Goal: Transaction & Acquisition: Subscribe to service/newsletter

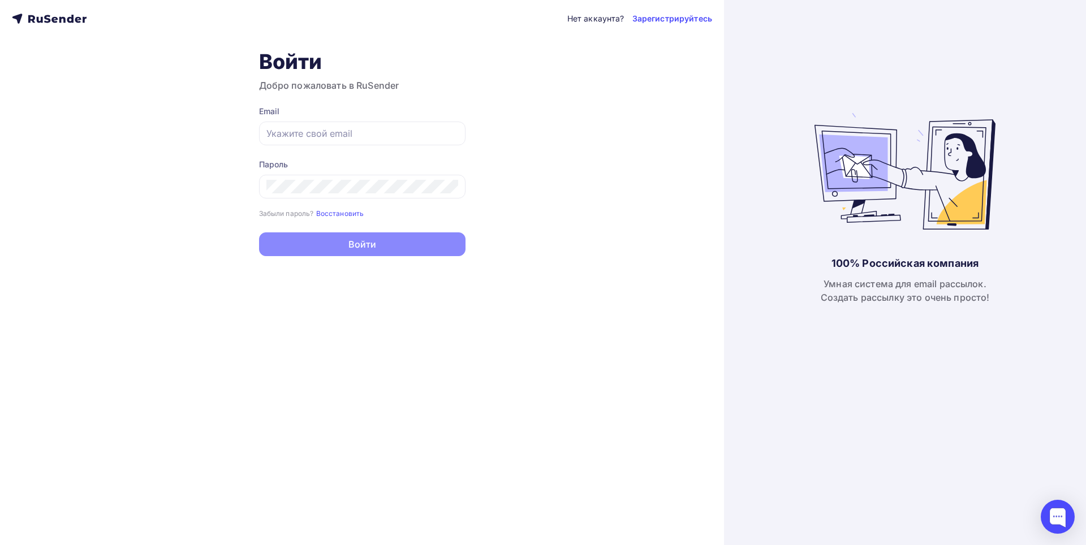
type input "[EMAIL_ADDRESS][DOMAIN_NAME]"
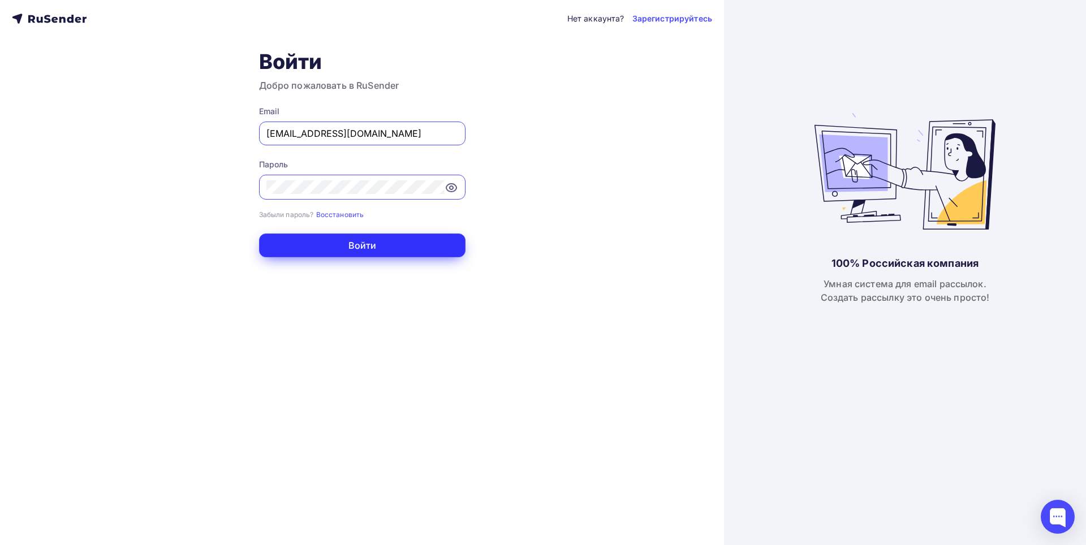
click at [386, 245] on button "Войти" at bounding box center [362, 246] width 207 height 24
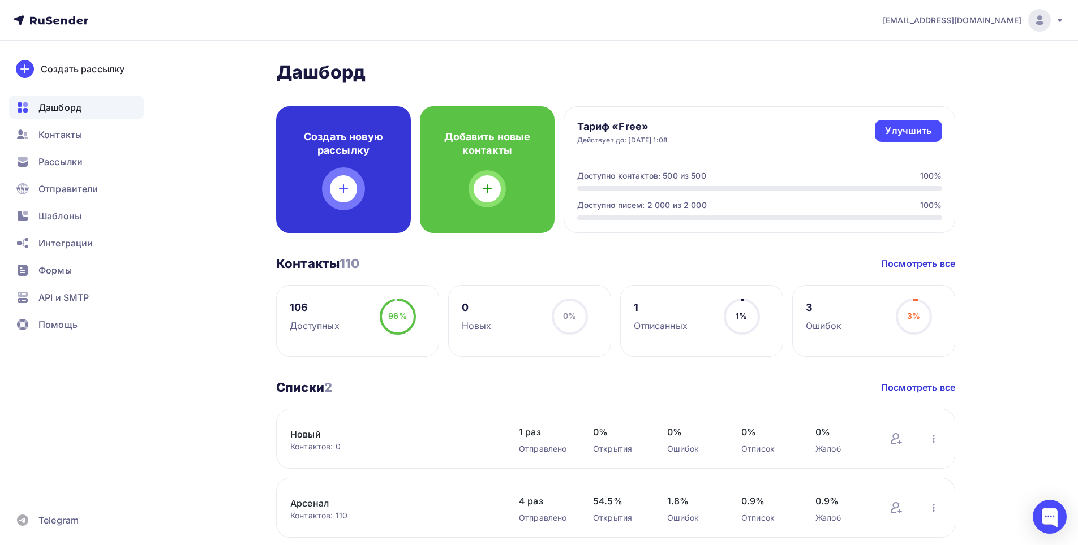
click at [354, 194] on div at bounding box center [343, 188] width 27 height 27
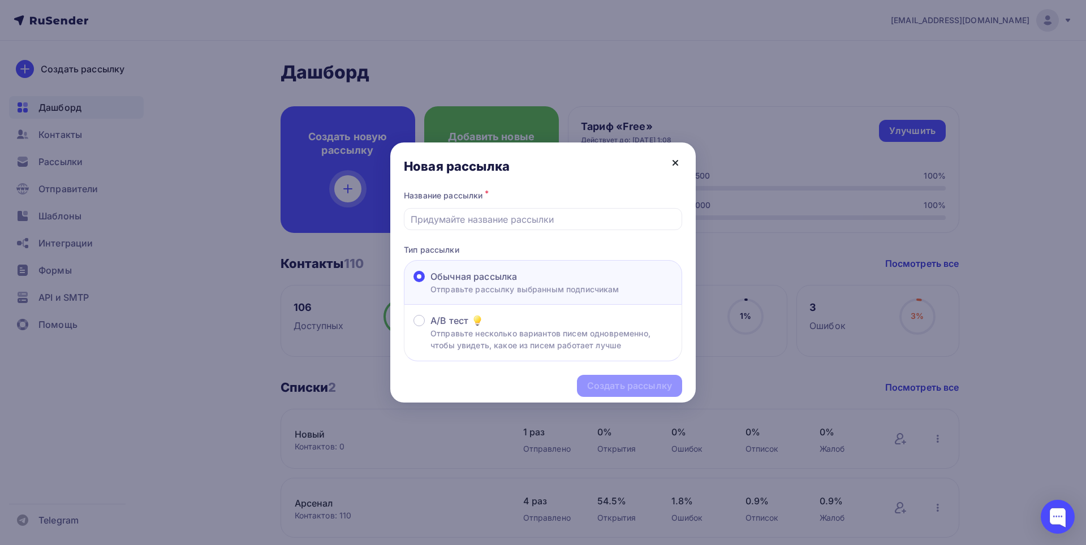
click at [678, 164] on icon at bounding box center [676, 163] width 14 height 14
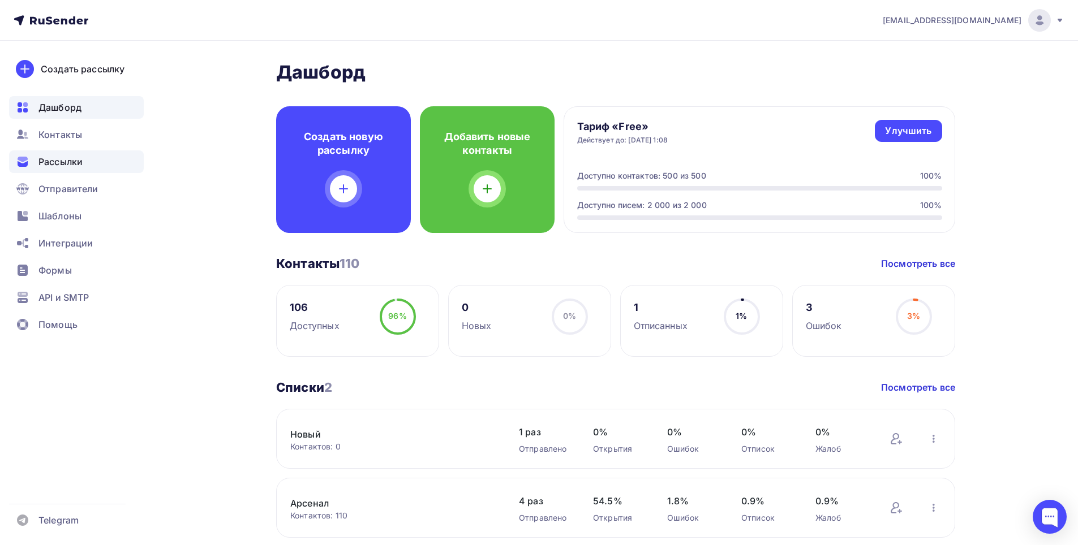
click at [74, 164] on span "Рассылки" at bounding box center [60, 162] width 44 height 14
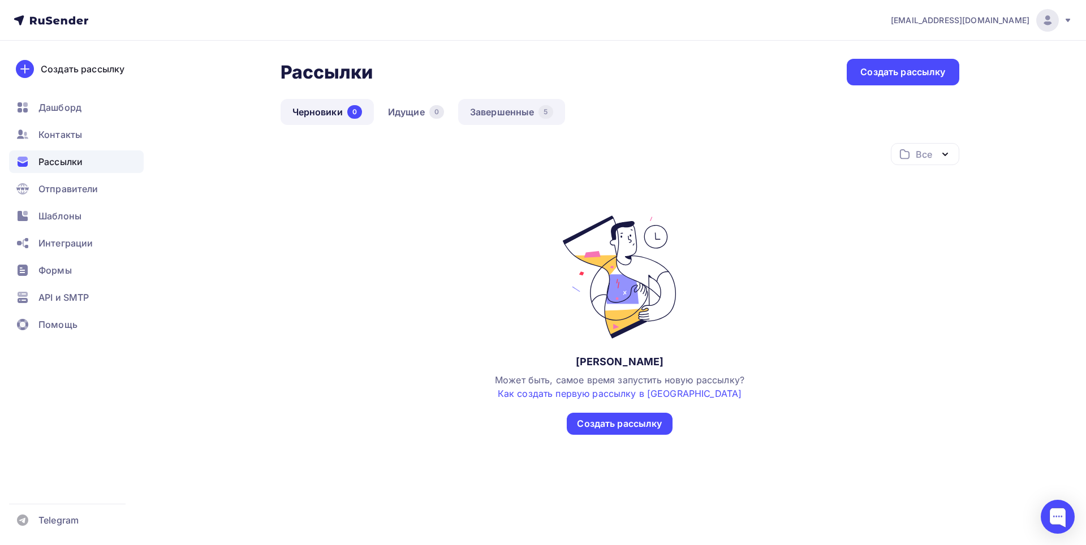
click at [499, 113] on link "Завершенные 5" at bounding box center [511, 112] width 107 height 26
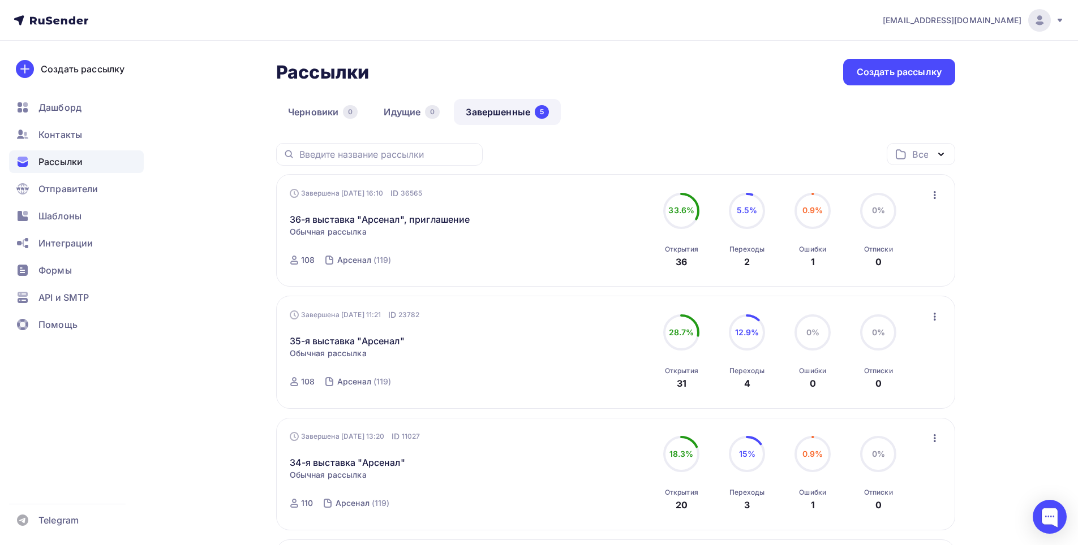
click at [939, 195] on icon "button" at bounding box center [935, 195] width 14 height 14
click at [904, 270] on div "Копировать в новую" at bounding box center [883, 270] width 116 height 14
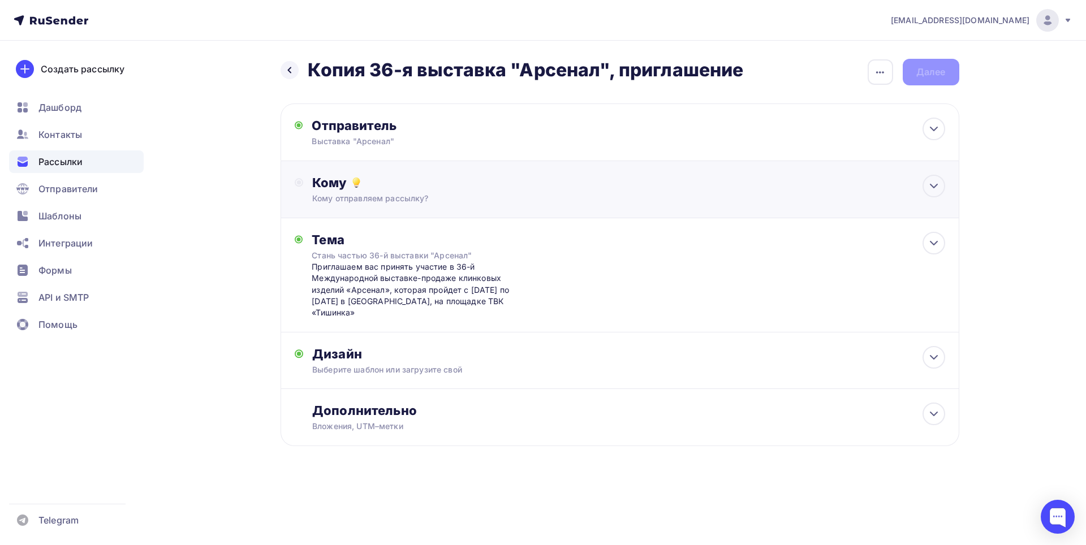
click at [504, 203] on div "Кому отправляем рассылку?" at bounding box center [597, 198] width 570 height 11
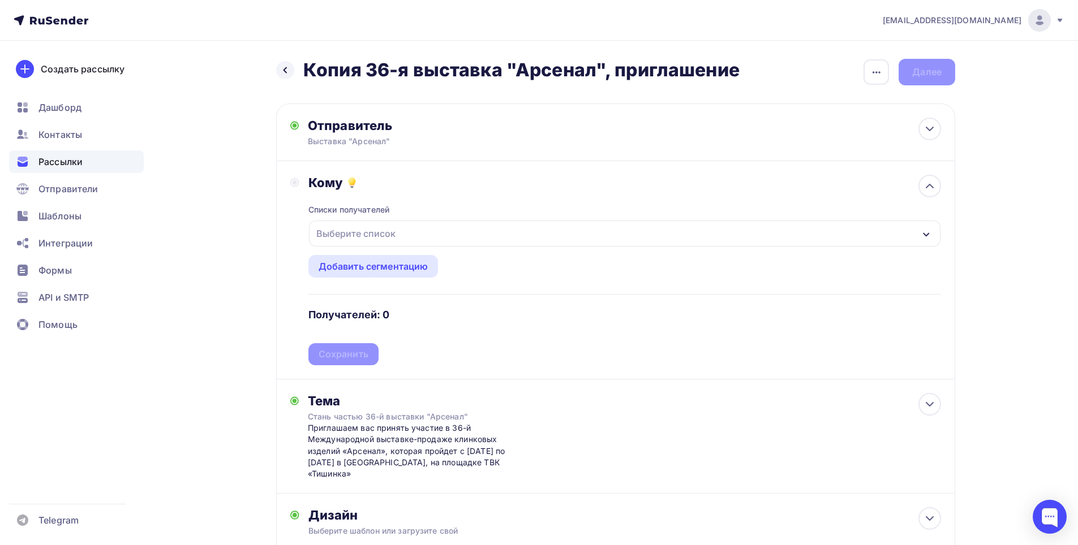
click at [381, 222] on div "Выберите список" at bounding box center [624, 234] width 631 height 26
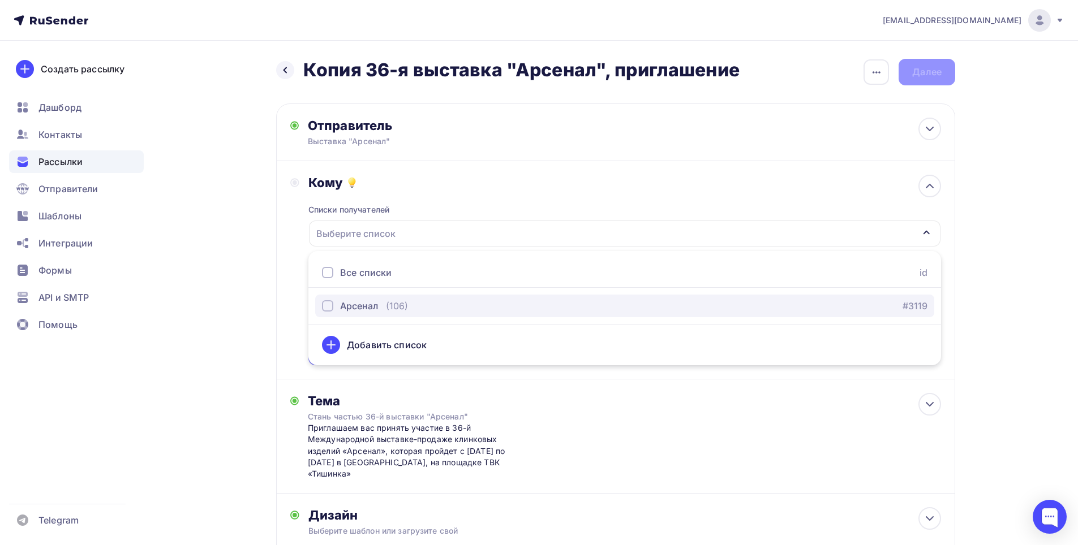
click at [359, 306] on div "Арсенал" at bounding box center [359, 306] width 38 height 14
click at [433, 205] on div "Списки получателей Арсенал Все списки id Арсенал (106) #3119 Добавить список До…" at bounding box center [624, 278] width 633 height 175
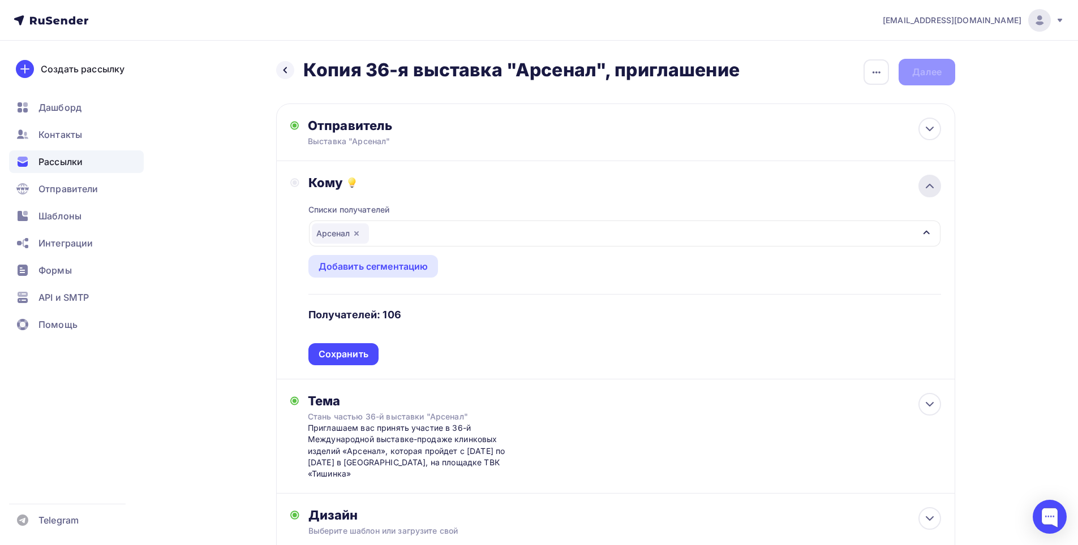
click at [920, 192] on div at bounding box center [929, 186] width 23 height 23
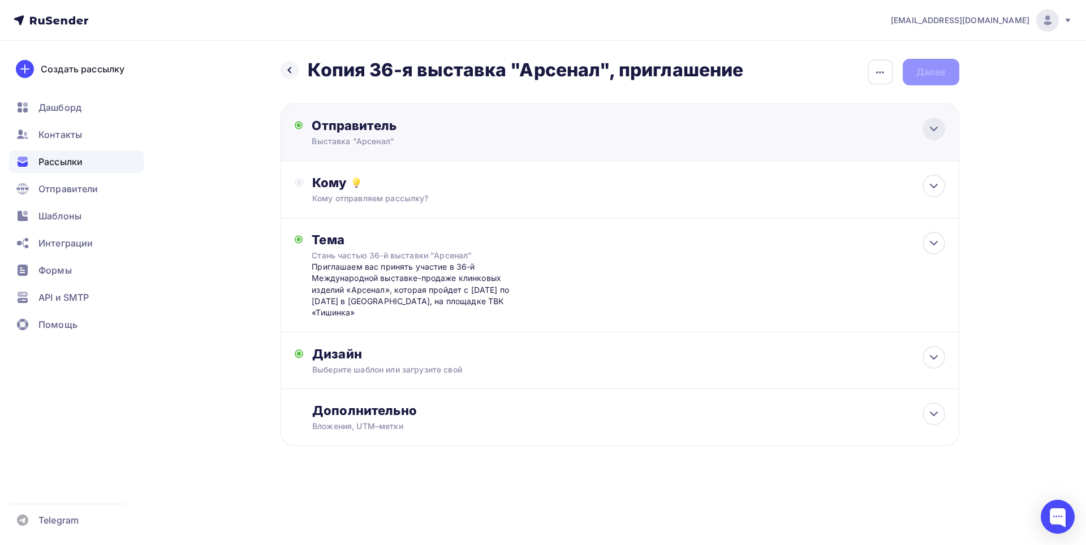
click at [944, 126] on div at bounding box center [934, 129] width 23 height 23
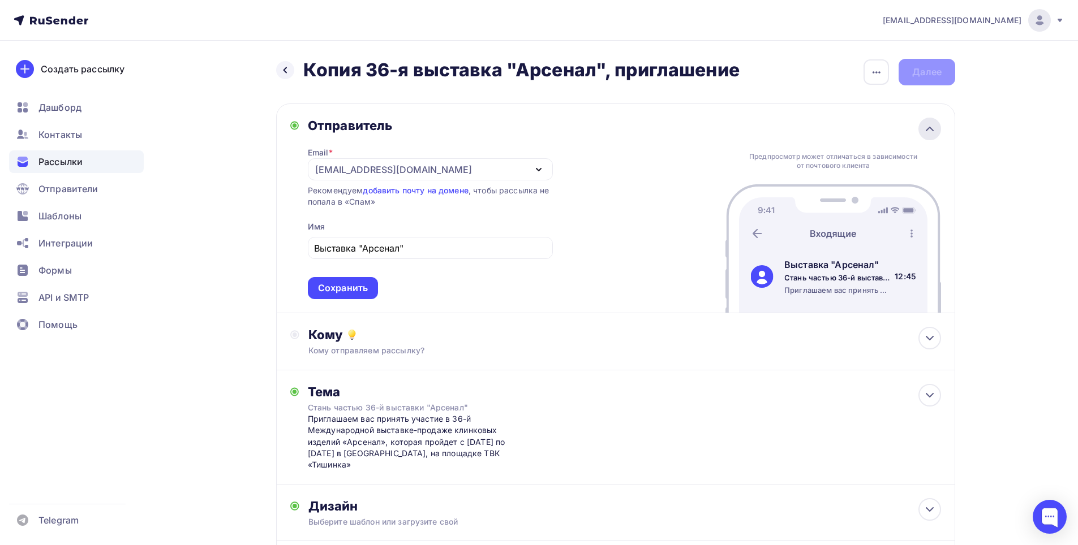
click at [938, 131] on div at bounding box center [929, 129] width 23 height 23
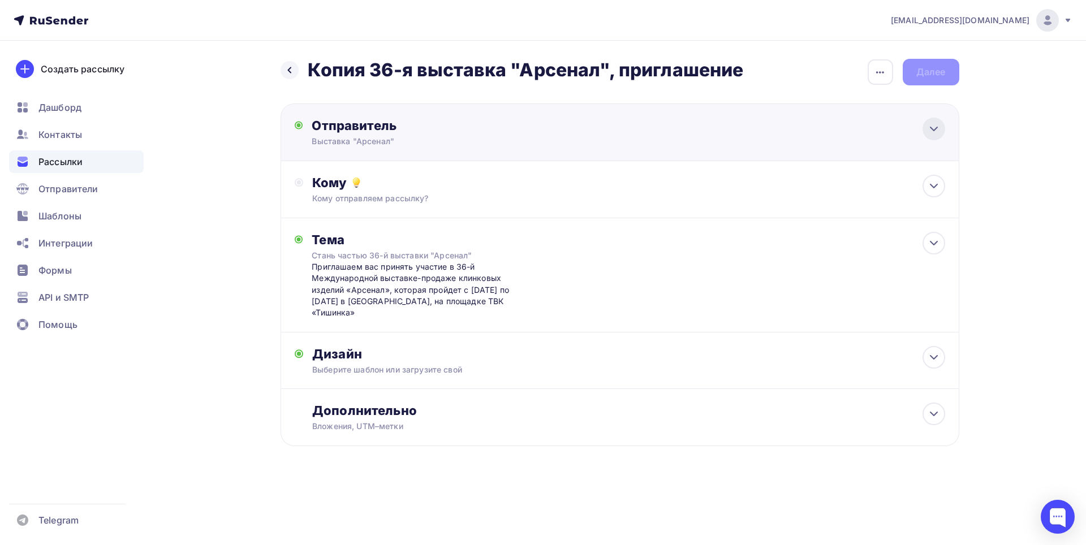
click at [938, 131] on icon at bounding box center [934, 129] width 14 height 14
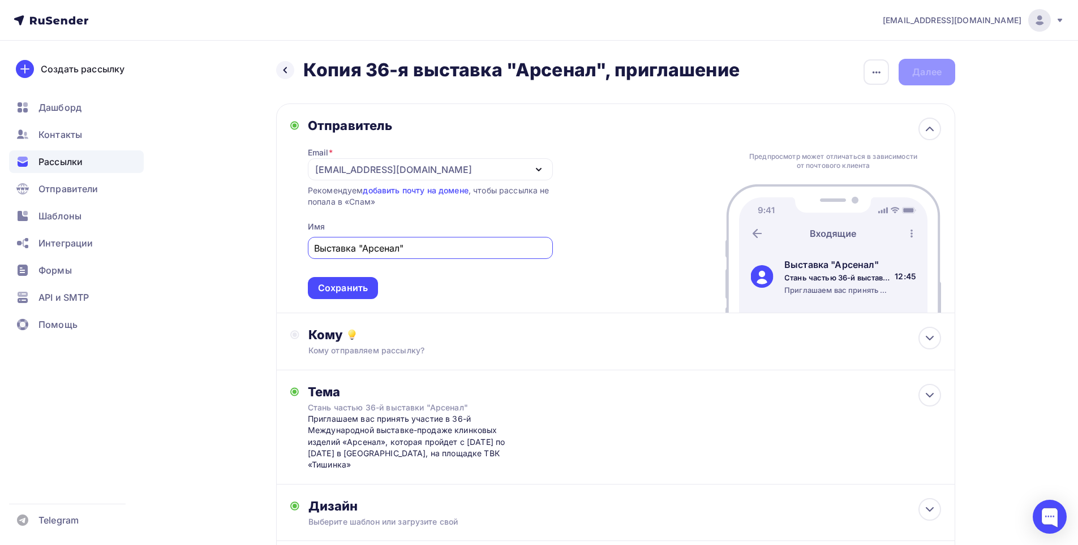
drag, startPoint x: 319, startPoint y: 250, endPoint x: 305, endPoint y: 248, distance: 13.6
click at [305, 248] on div "Отправитель Email * [PERSON_NAME][EMAIL_ADDRESS][DOMAIN_NAME] [PERSON_NAME][EMA…" at bounding box center [421, 209] width 263 height 182
drag, startPoint x: 395, startPoint y: 247, endPoint x: 190, endPoint y: 243, distance: 204.9
click at [190, 243] on div "Назад Копия 36-я выставка "Арсенал", приглашение Копия 36-я выставка "Арсенал",…" at bounding box center [538, 356] width 927 height 631
type input "Выставка "Арсенал""
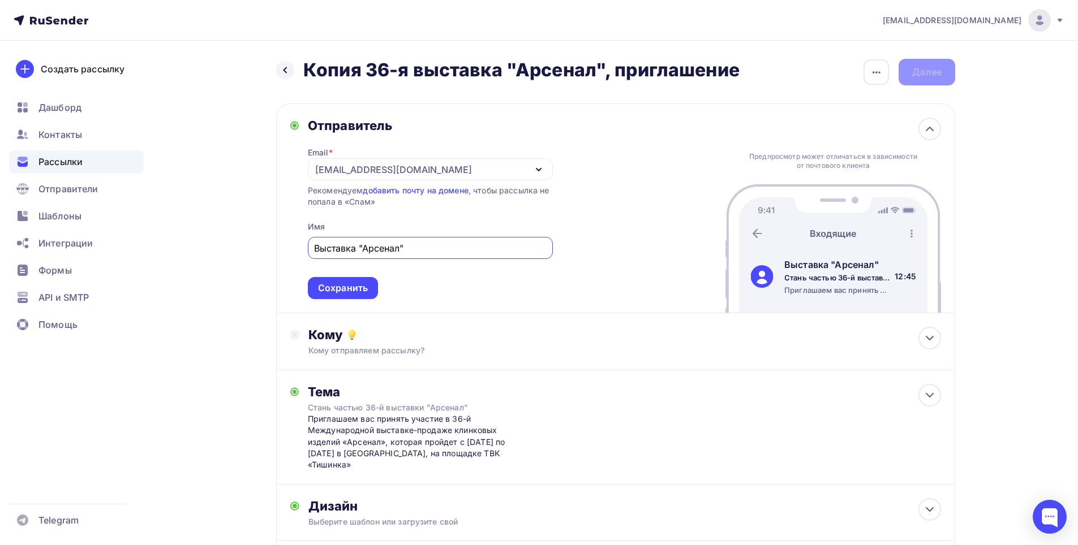
click at [983, 212] on div "Назад Копия 36-я выставка "Арсенал", приглашение Копия 36-я выставка "Арсенал",…" at bounding box center [538, 356] width 927 height 631
click at [930, 132] on icon at bounding box center [930, 129] width 14 height 14
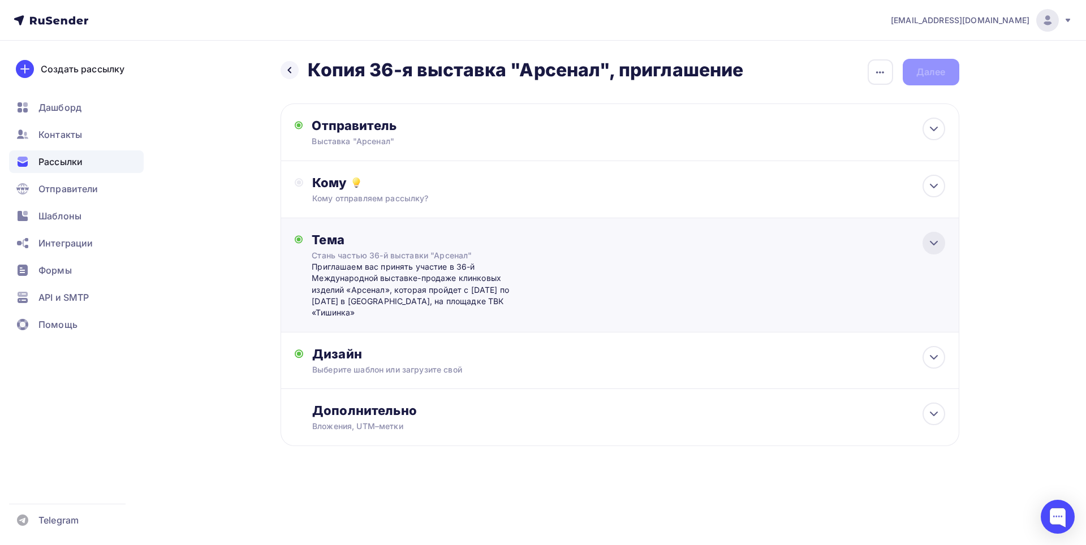
click at [932, 239] on icon at bounding box center [934, 244] width 14 height 14
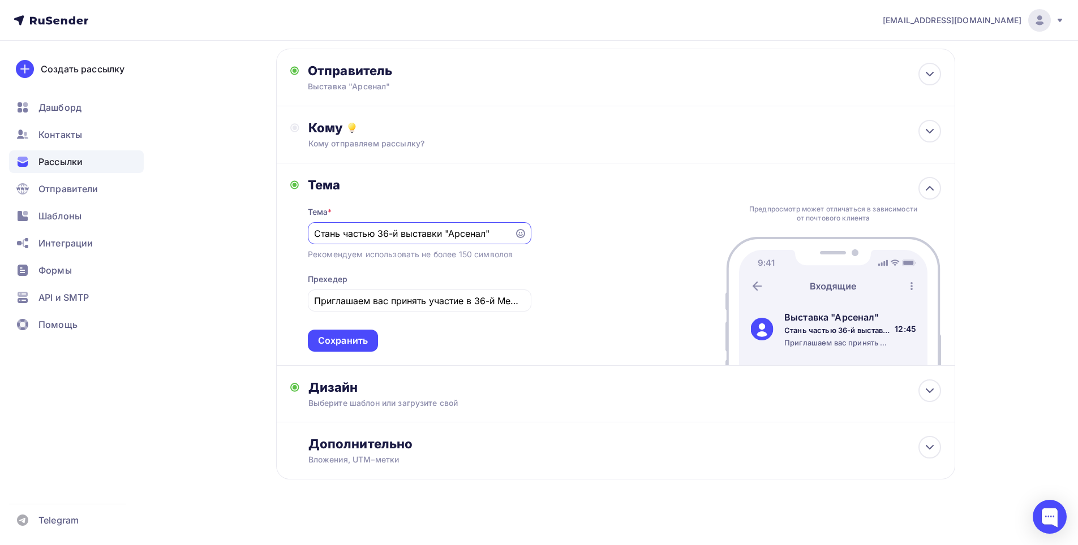
scroll to position [62, 0]
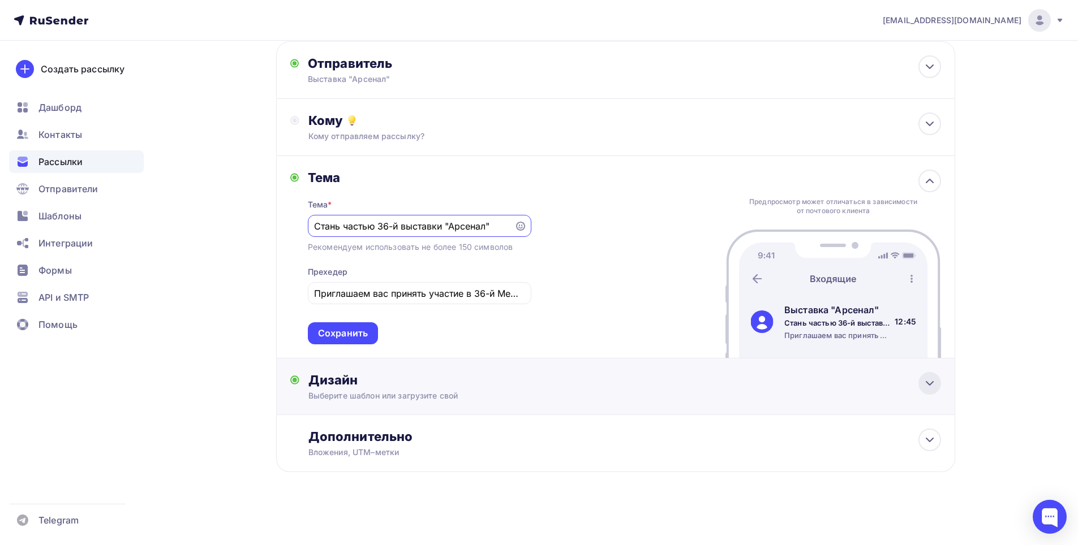
click at [930, 385] on icon at bounding box center [930, 384] width 14 height 14
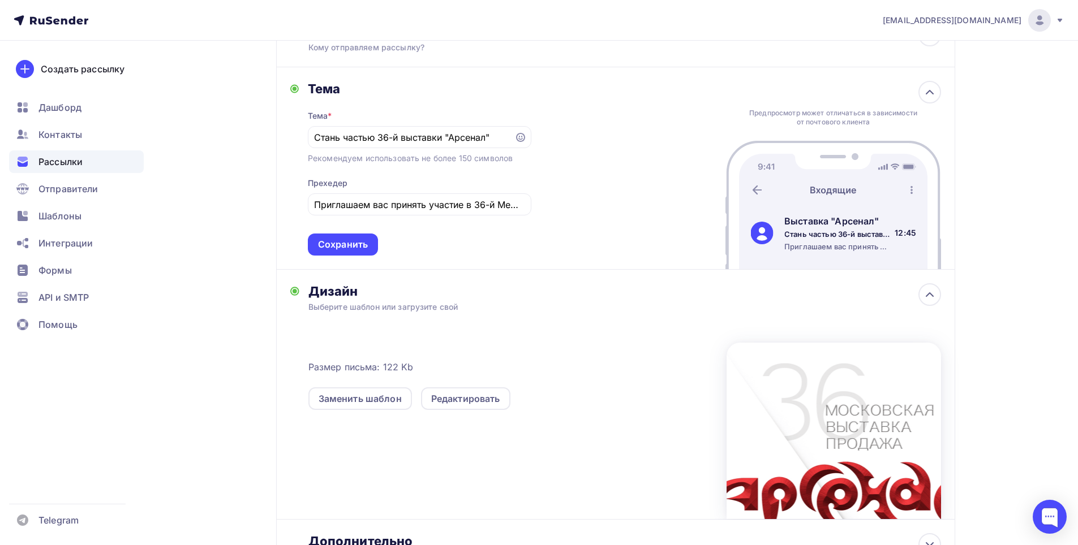
scroll to position [256, 0]
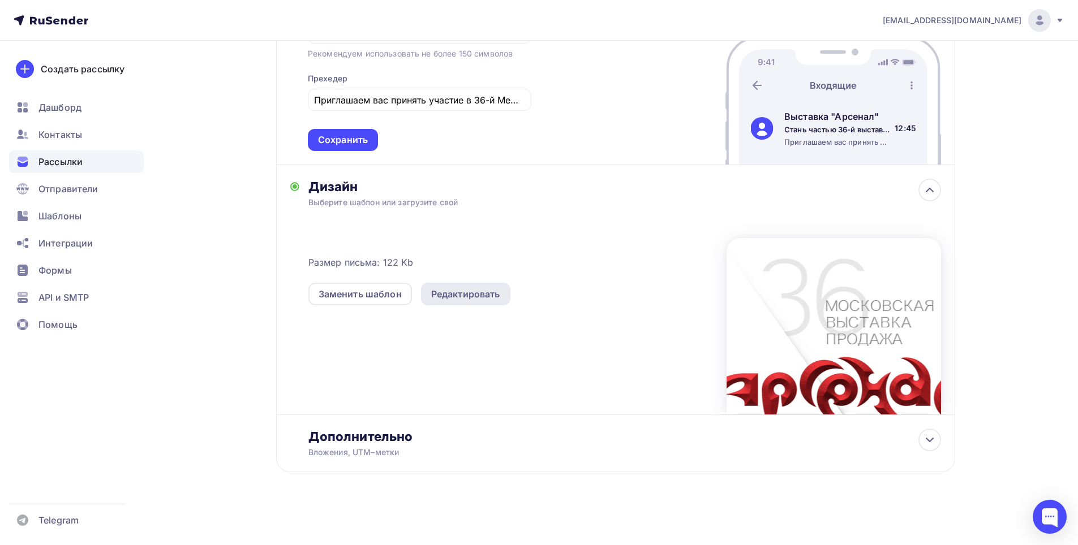
click at [435, 295] on div "Редактировать" at bounding box center [465, 294] width 69 height 14
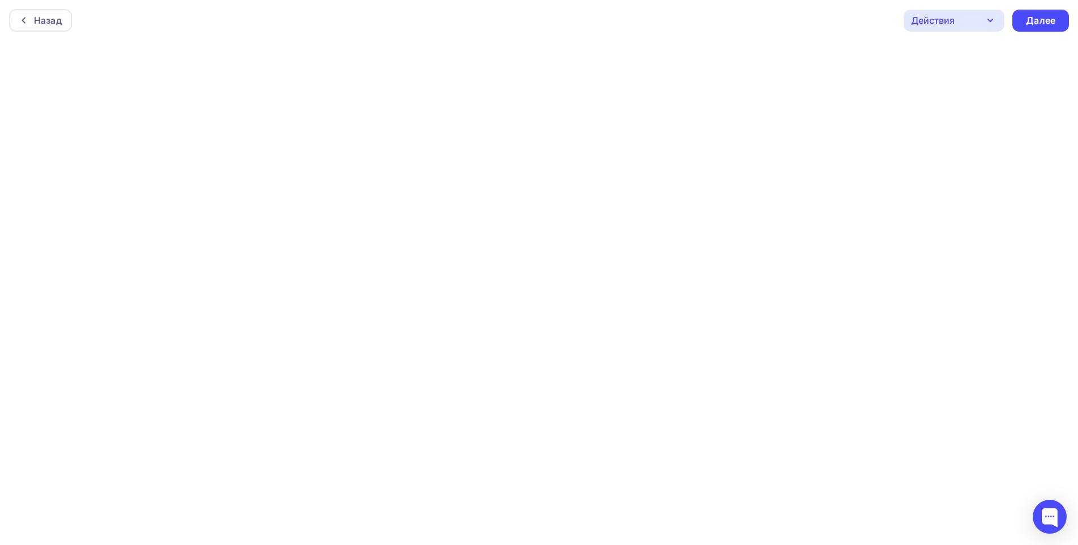
click at [996, 15] on icon "button" at bounding box center [990, 21] width 14 height 14
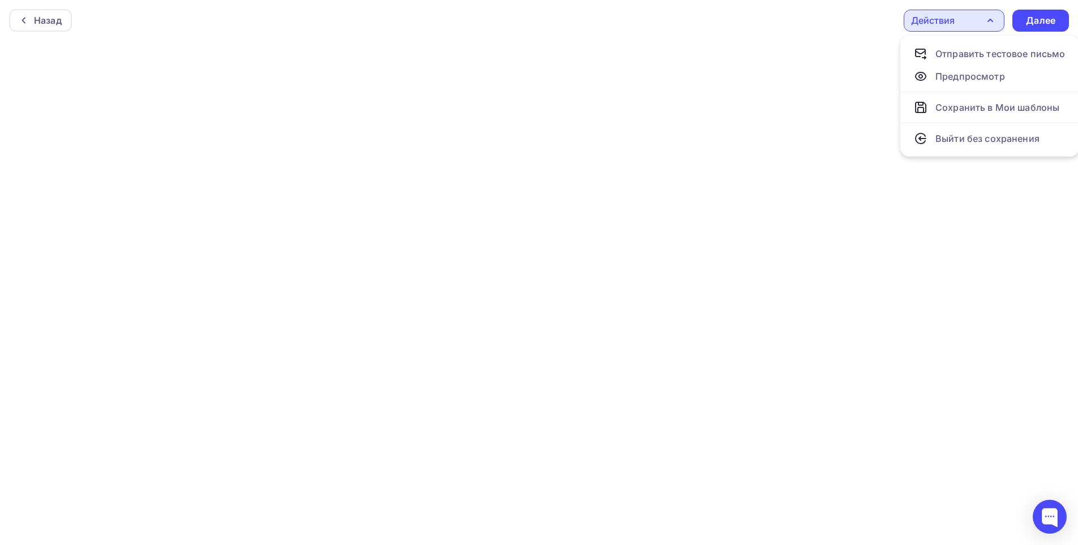
click at [996, 15] on icon "button" at bounding box center [990, 21] width 14 height 14
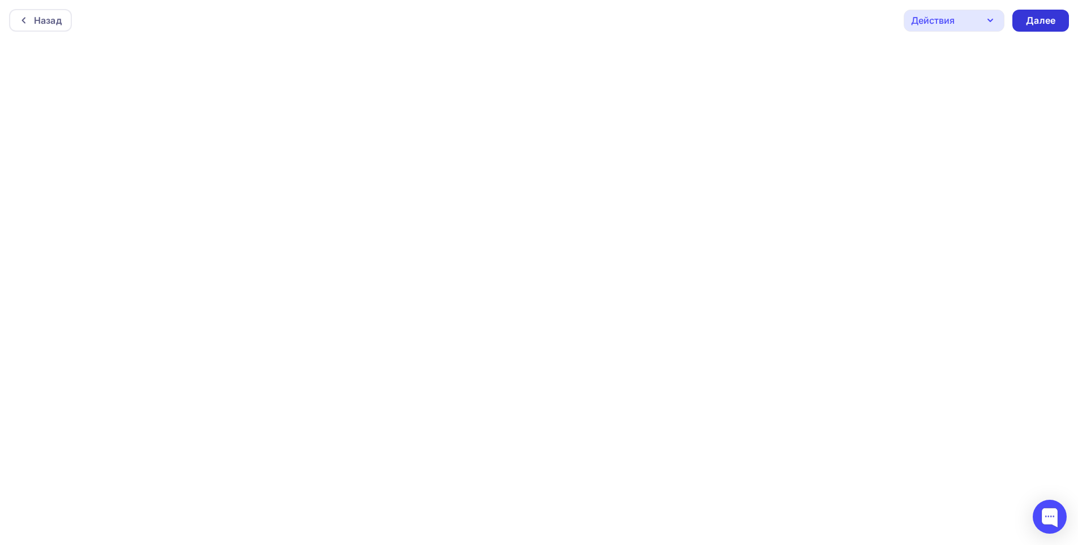
click at [1047, 15] on div "Далее" at bounding box center [1040, 20] width 29 height 13
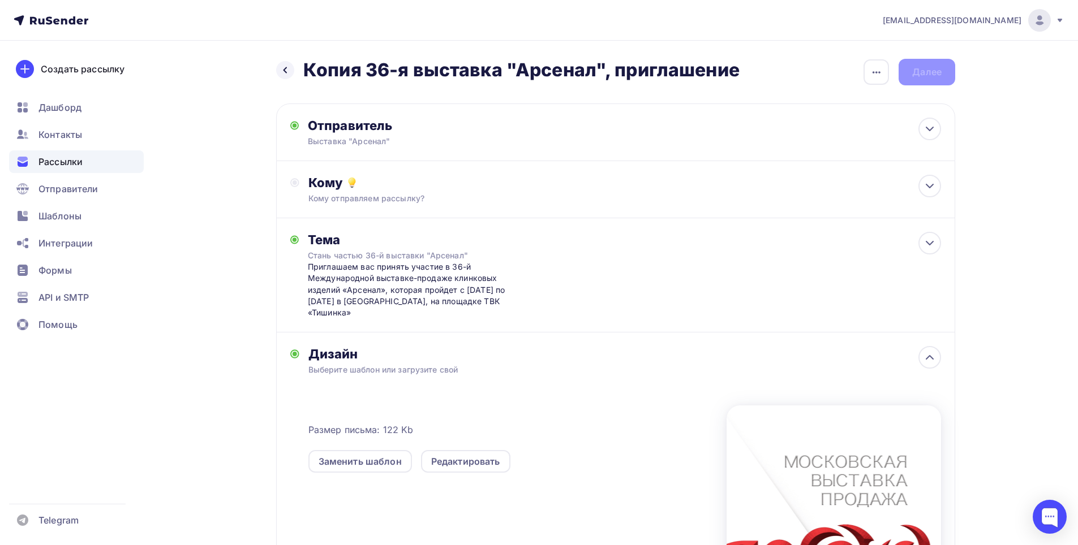
click at [926, 76] on div "Назад Копия 36-я выставка "Арсенал", приглашение Копия 36-я выставка "Арсенал",…" at bounding box center [615, 72] width 679 height 27
click at [939, 186] on div at bounding box center [929, 186] width 23 height 23
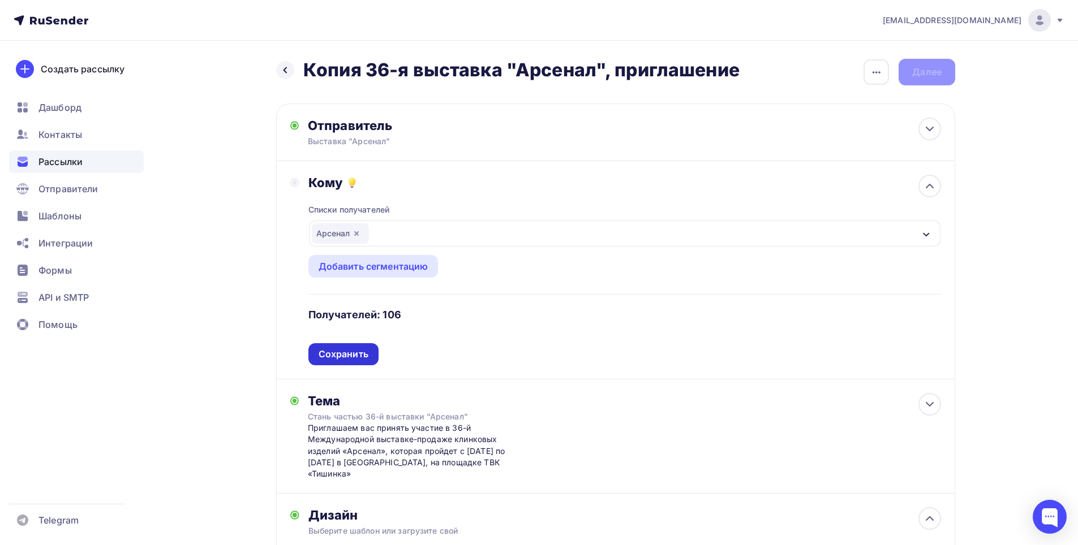
click at [335, 351] on div "Сохранить" at bounding box center [344, 354] width 50 height 13
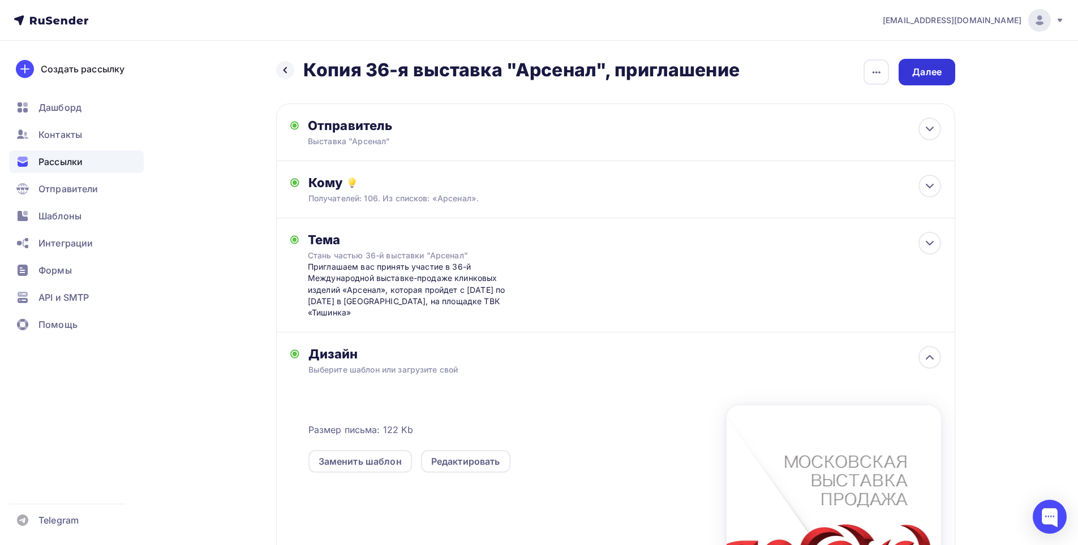
click at [927, 69] on div "Далее" at bounding box center [926, 72] width 29 height 13
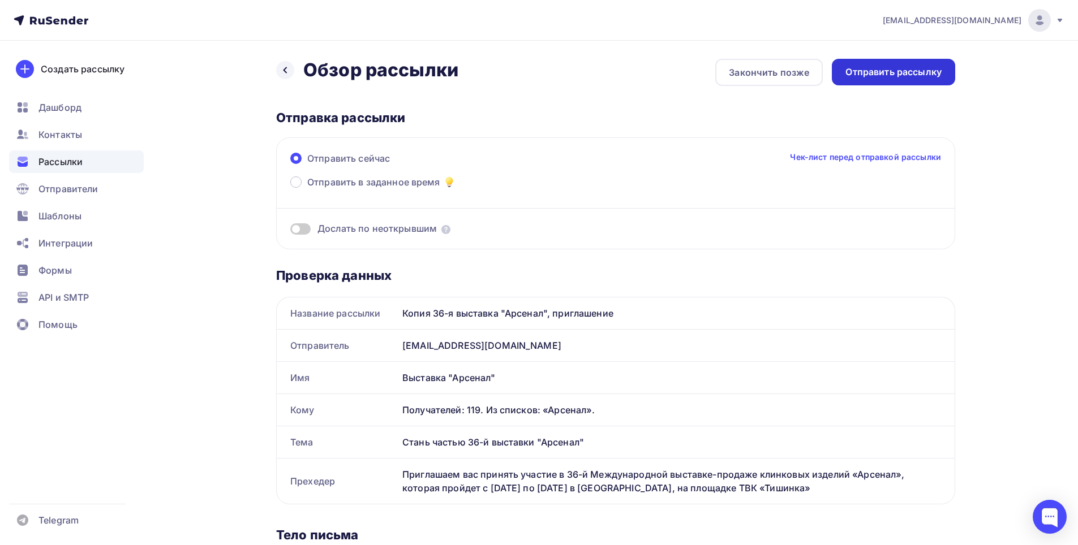
click at [908, 70] on div "Отправить рассылку" at bounding box center [893, 72] width 96 height 13
